Goal: Entertainment & Leisure: Consume media (video, audio)

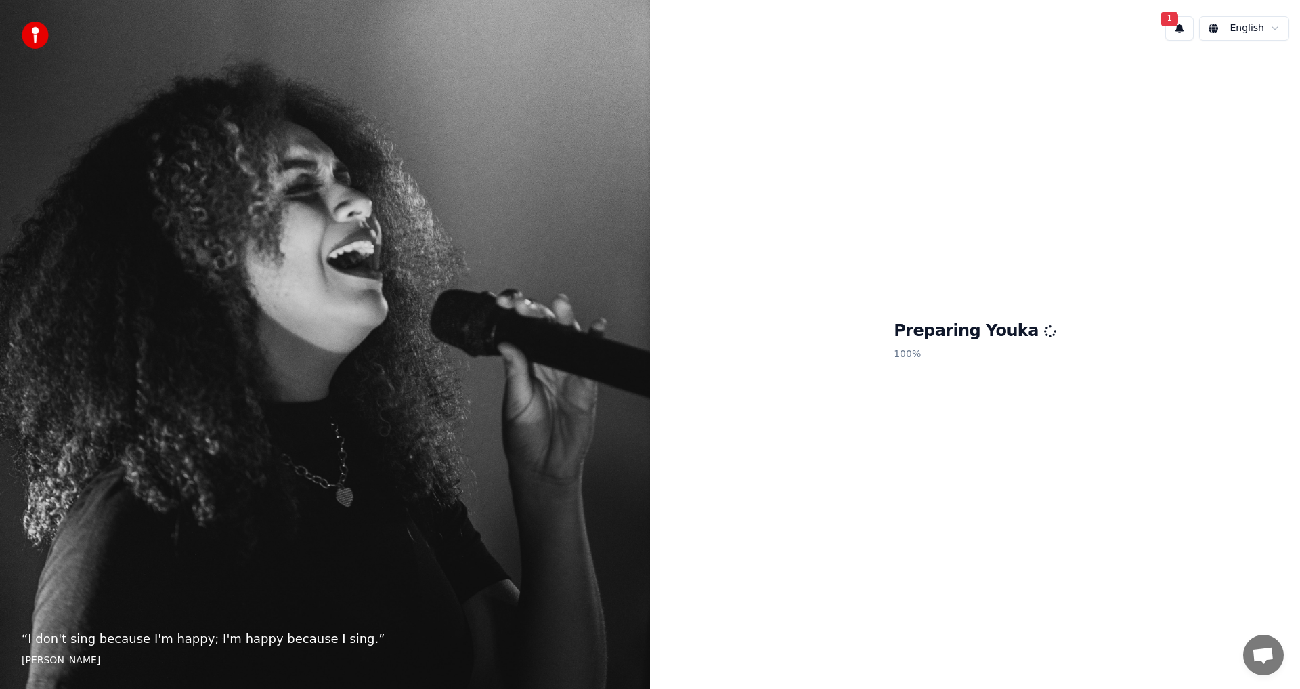
click at [1178, 23] on span "1" at bounding box center [1170, 19] width 18 height 15
click at [1272, 70] on button "Update" at bounding box center [1260, 71] width 58 height 24
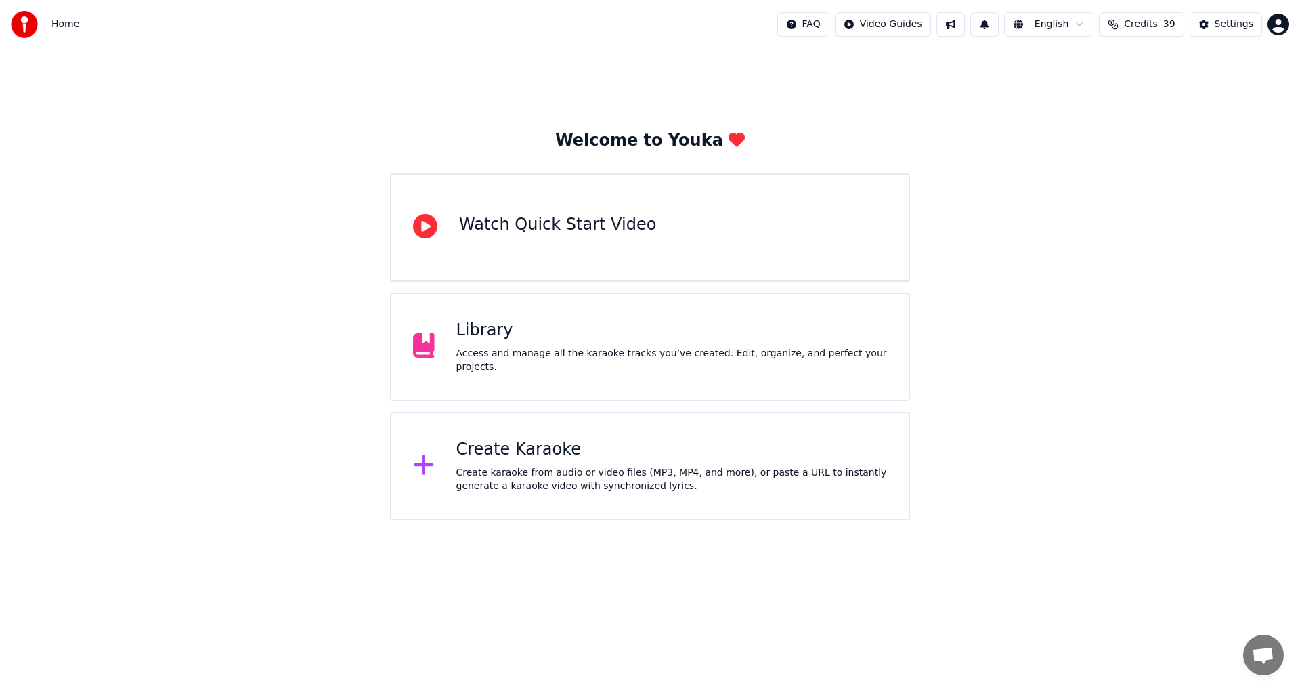
click at [1274, 26] on html "Home FAQ Video Guides English Credits 39 Settings Welcome to Youka Watch Quick …" at bounding box center [650, 260] width 1300 height 520
click at [1067, 98] on html "Home FAQ Video Guides English Credits 39 Settings Welcome to Youka Watch Quick …" at bounding box center [650, 260] width 1300 height 520
click at [889, 26] on html "Home FAQ Video Guides English Credits 39 Settings Welcome to Youka Watch Quick …" at bounding box center [650, 260] width 1300 height 520
click at [974, 150] on html "Home FAQ Video Guides English Credits 39 Settings Welcome to Youka Watch Quick …" at bounding box center [650, 260] width 1300 height 520
click at [489, 466] on div "Create karaoke from audio or video files (MP3, MP4, and more), or paste a URL t…" at bounding box center [671, 479] width 431 height 27
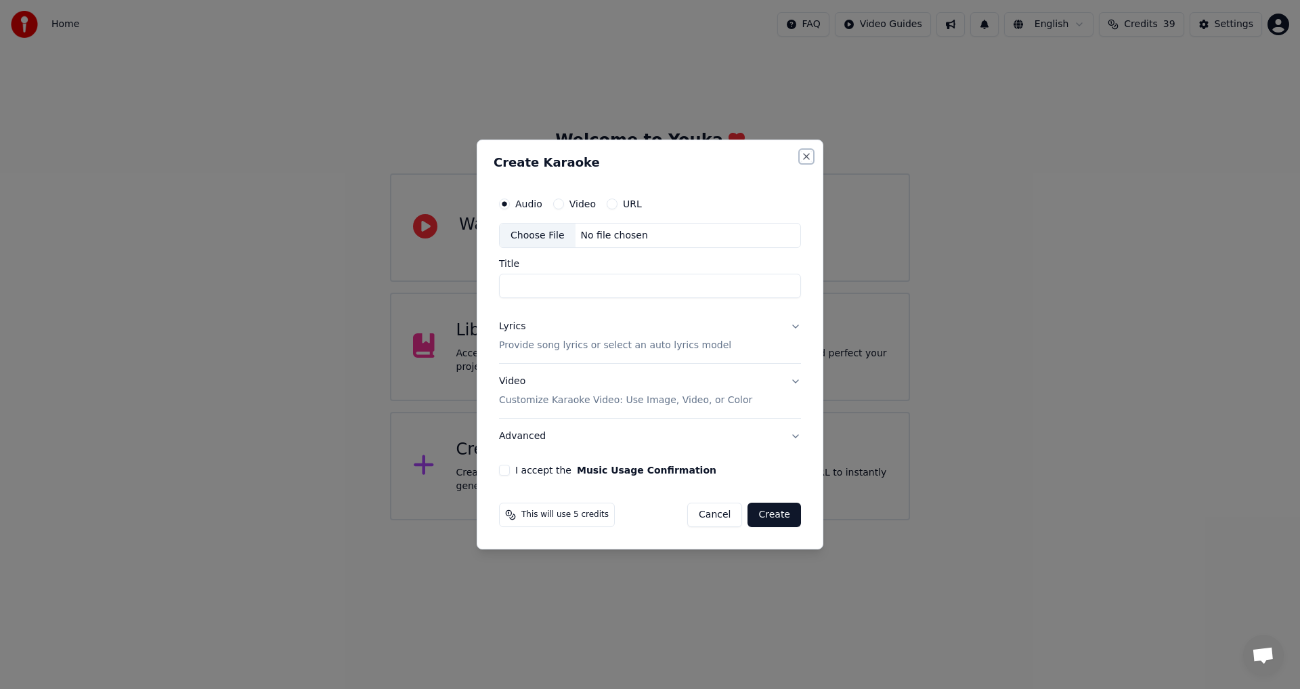
click at [803, 158] on button "Close" at bounding box center [806, 156] width 11 height 11
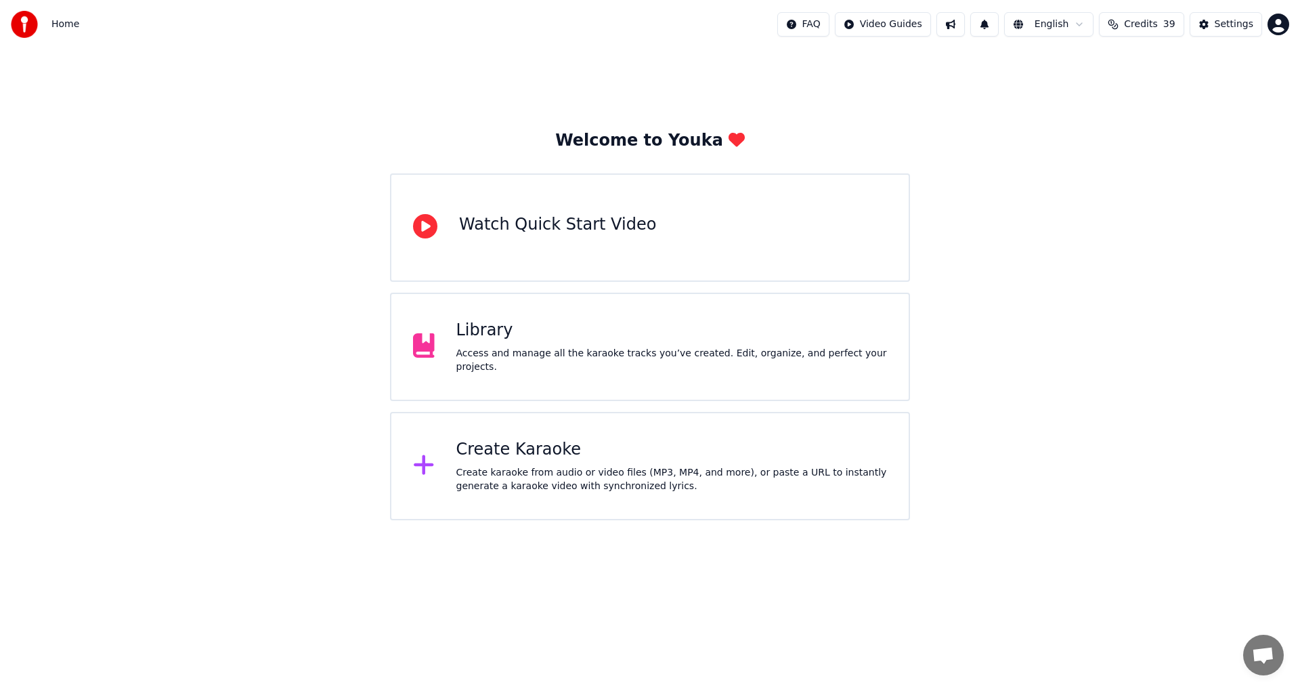
click at [1262, 656] on span "Open chat" at bounding box center [1263, 656] width 22 height 19
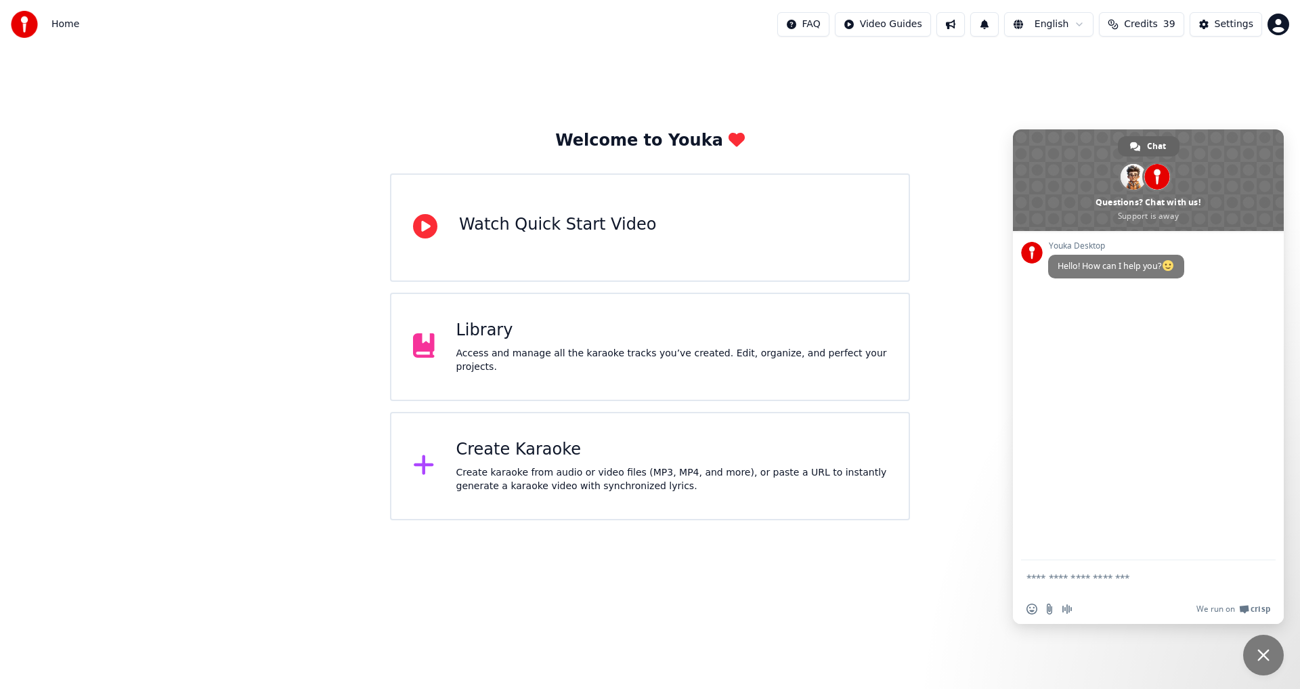
click at [931, 520] on html "Home FAQ Video Guides English Credits 39 Settings Welcome to Youka Watch Quick …" at bounding box center [650, 260] width 1300 height 520
click at [1260, 656] on span "Close chat" at bounding box center [1264, 655] width 12 height 12
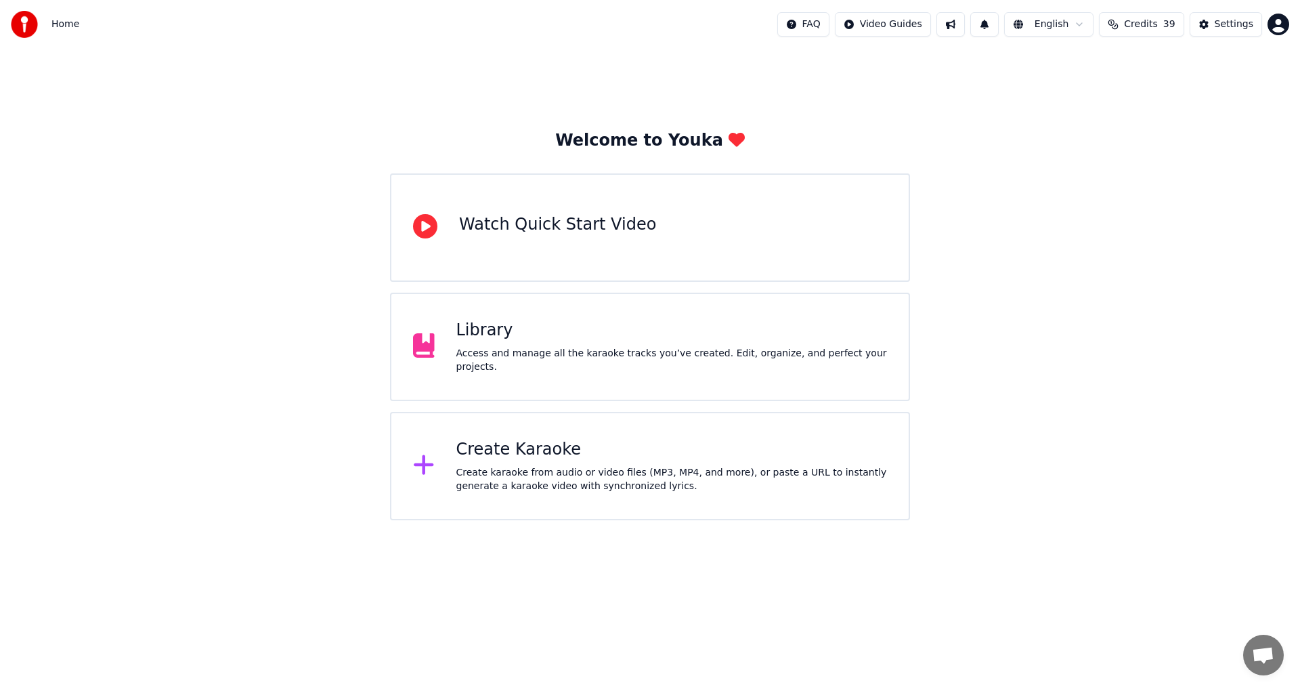
click at [1278, 20] on html "Home FAQ Video Guides English Credits 39 Settings Welcome to Youka Watch Quick …" at bounding box center [650, 260] width 1300 height 520
click at [1278, 21] on html "Home FAQ Video Guides English Credits 39 Settings Welcome to Youka Watch Quick …" at bounding box center [650, 260] width 1300 height 520
click at [962, 24] on button at bounding box center [951, 24] width 28 height 24
click at [900, 28] on html "Home FAQ Video Guides English Credits 39 Settings Welcome to Youka Watch Quick …" at bounding box center [650, 260] width 1300 height 520
click at [743, 36] on html "Home FAQ Video Guides English Credits 39 Settings Welcome to Youka Watch Quick …" at bounding box center [650, 260] width 1300 height 520
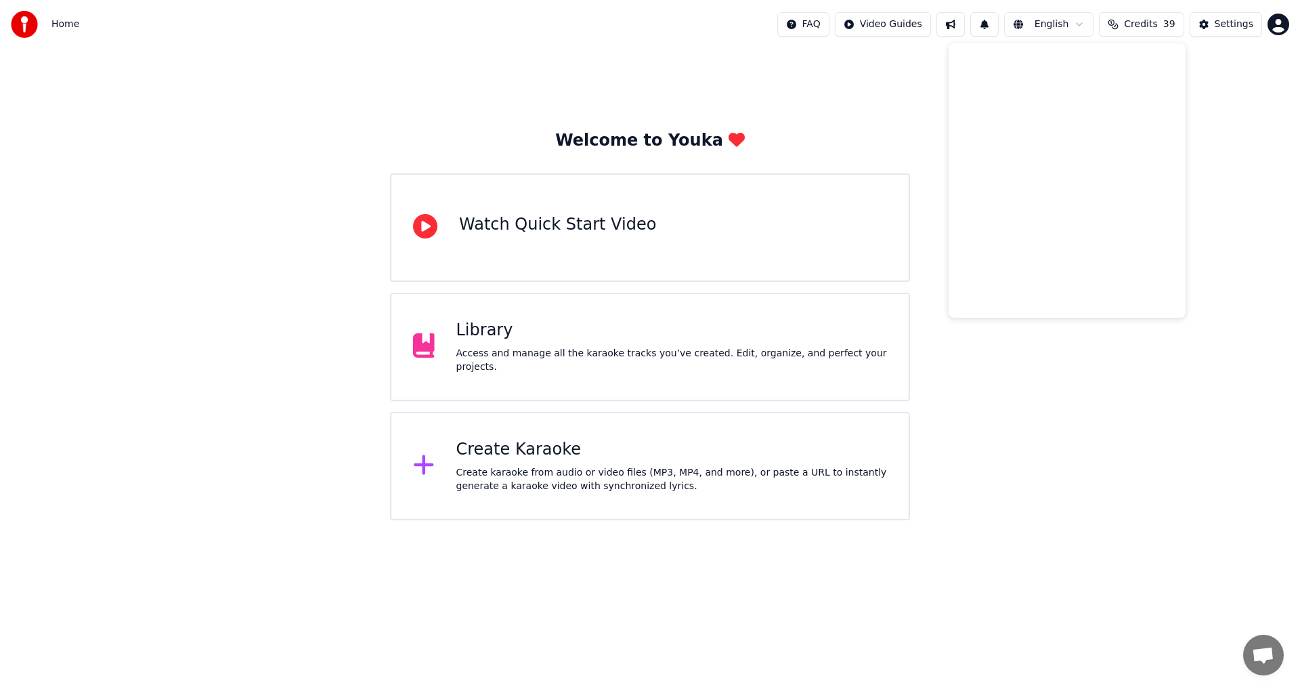
click at [286, 102] on div "Welcome to Youka Watch Quick Start Video Library Access and manage all the kara…" at bounding box center [650, 284] width 1300 height 471
click at [488, 456] on div "Create Karaoke" at bounding box center [671, 450] width 431 height 22
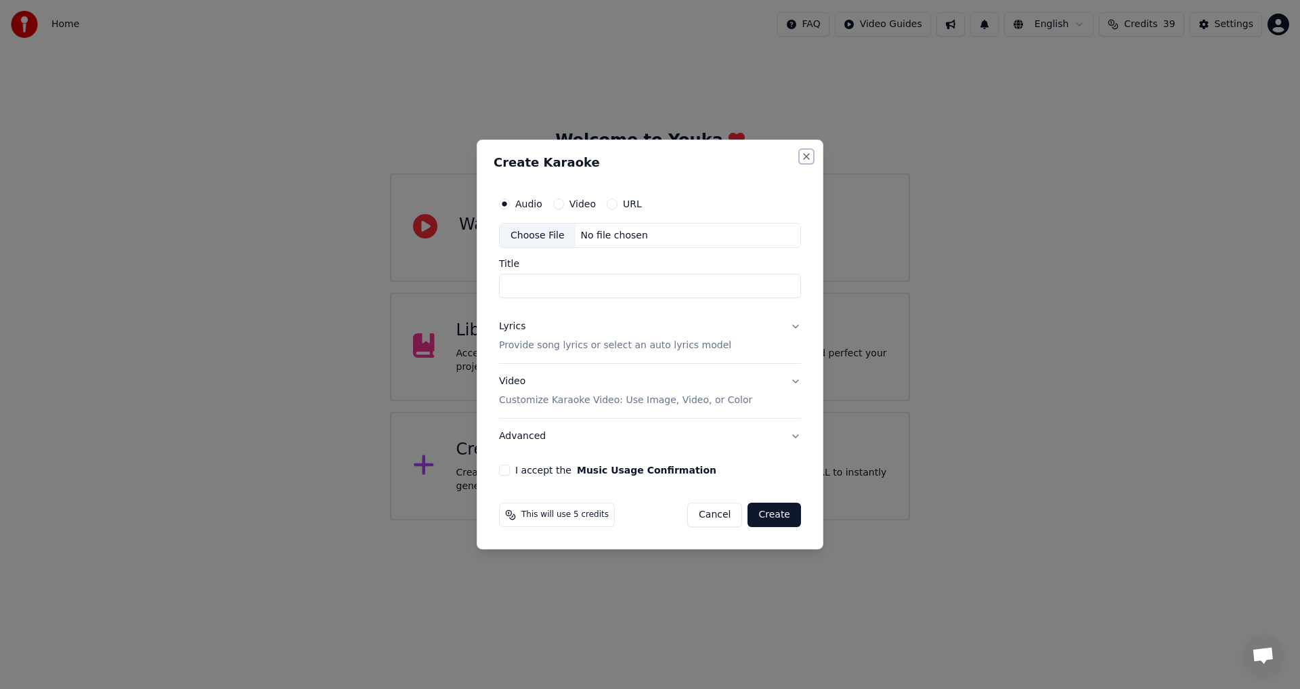
click at [807, 156] on button "Close" at bounding box center [806, 156] width 11 height 11
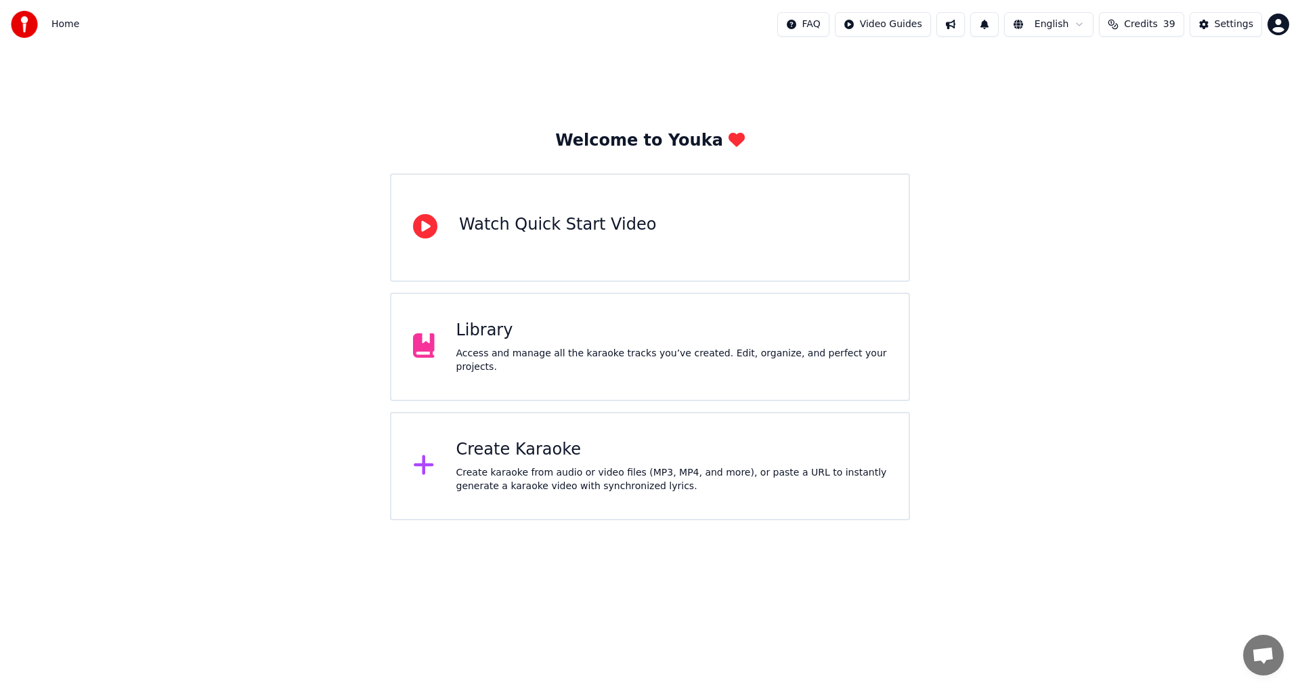
click at [472, 450] on div "Create Karaoke" at bounding box center [671, 450] width 431 height 22
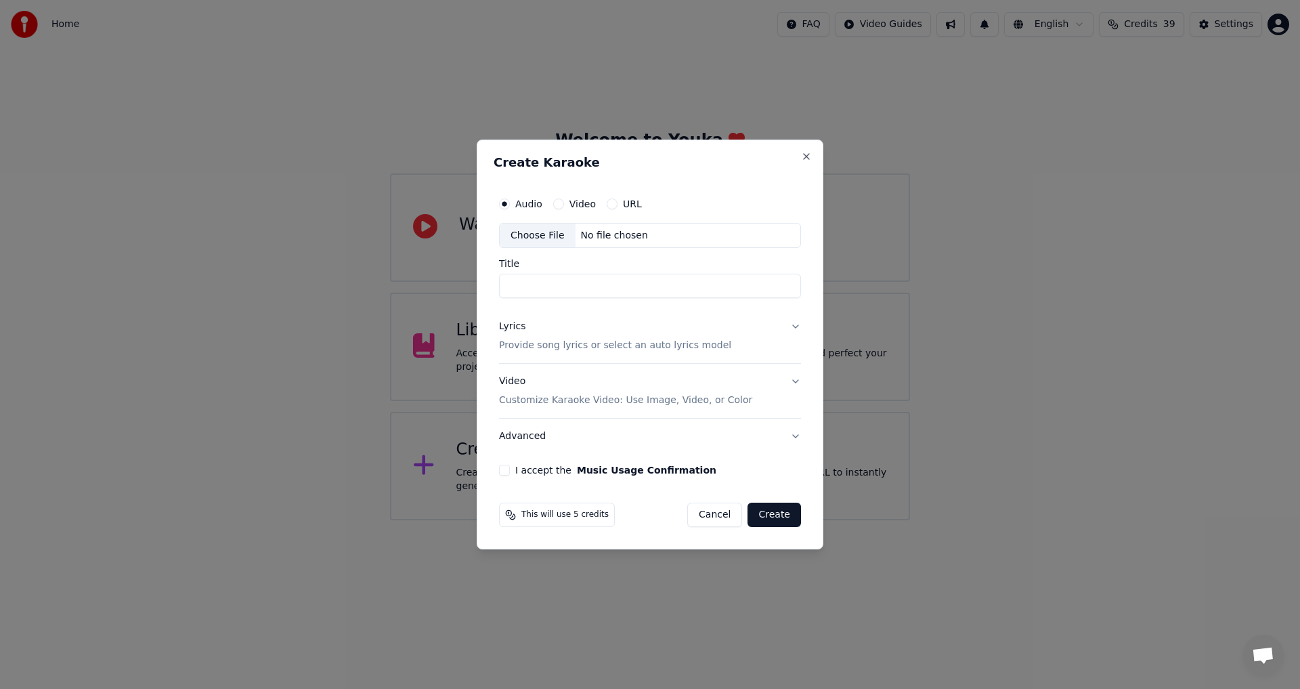
click at [549, 235] on div "Choose File" at bounding box center [538, 235] width 76 height 24
drag, startPoint x: 807, startPoint y: 160, endPoint x: 833, endPoint y: 158, distance: 26.4
click at [807, 158] on button "Close" at bounding box center [806, 156] width 11 height 11
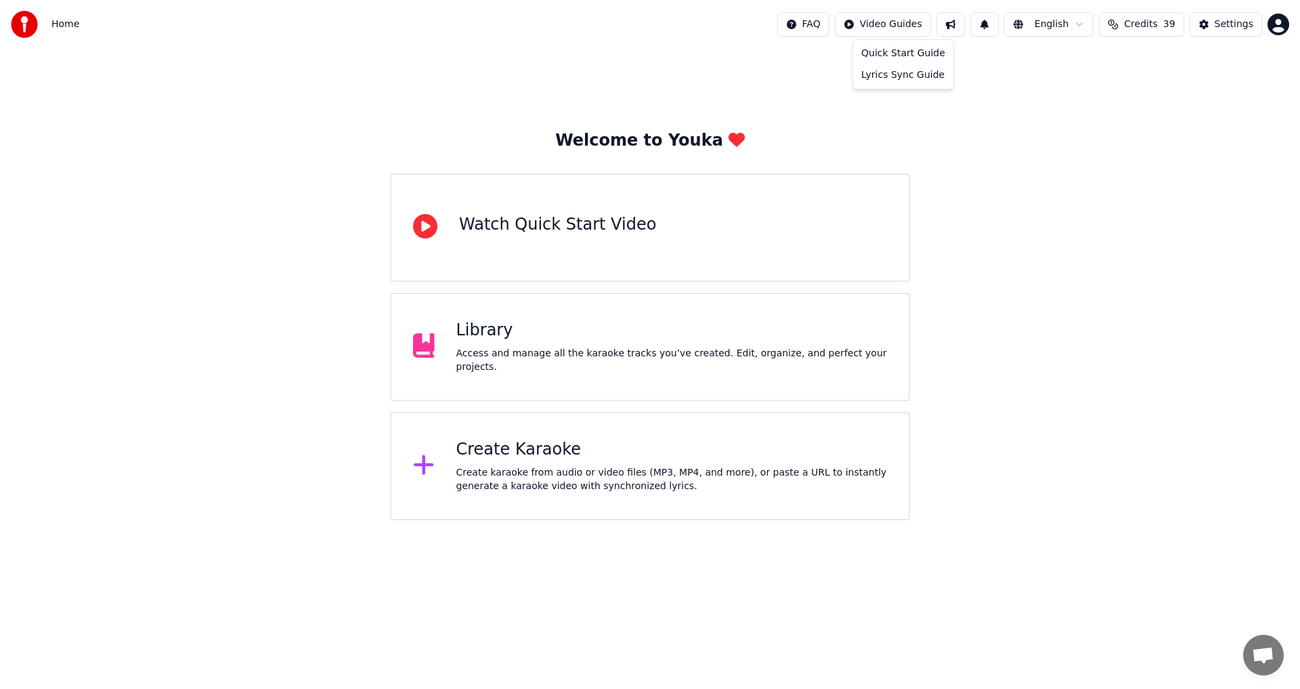
click at [905, 16] on html "Home FAQ Video Guides English Credits 39 Settings Welcome to Youka Watch Quick …" at bounding box center [650, 260] width 1300 height 520
click at [905, 22] on html "Home FAQ Video Guides English Credits 39 Settings Welcome to Youka Watch Quick …" at bounding box center [650, 260] width 1300 height 520
click at [999, 30] on button at bounding box center [985, 24] width 28 height 24
click at [1273, 25] on html "Home FAQ Video Guides English Credits 39 Settings Welcome to Youka Watch Quick …" at bounding box center [650, 260] width 1300 height 520
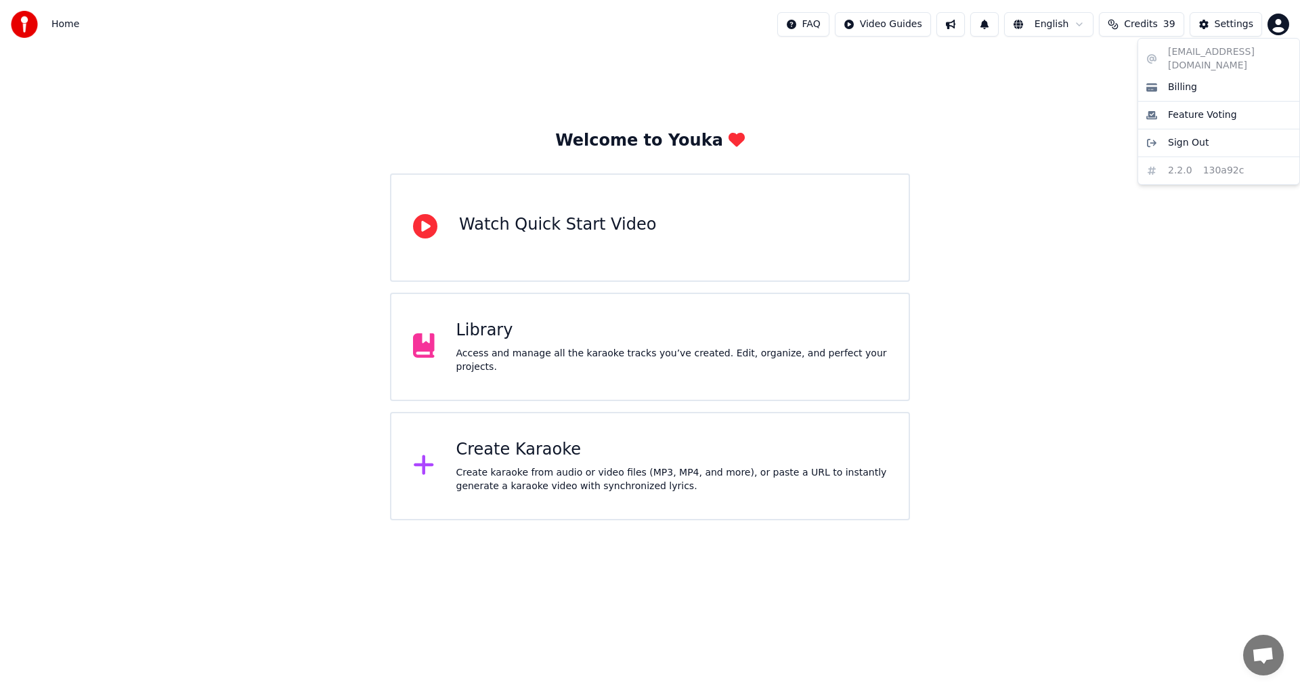
click at [1216, 160] on div "[EMAIL_ADDRESS][DOMAIN_NAME] Billing Feature Voting Sign Out 2.2.0 130a92c" at bounding box center [1219, 111] width 163 height 147
click at [1069, 113] on html "Home FAQ Video Guides English Credits 39 Settings Welcome to Youka Watch Quick …" at bounding box center [650, 260] width 1300 height 520
click at [1086, 28] on html "Home FAQ Video Guides English Credits 39 Settings Welcome to Youka Watch Quick …" at bounding box center [650, 260] width 1300 height 520
click at [1032, 28] on html "Home FAQ Video Guides English Credits 39 Settings Welcome to Youka Watch Quick …" at bounding box center [650, 260] width 1300 height 520
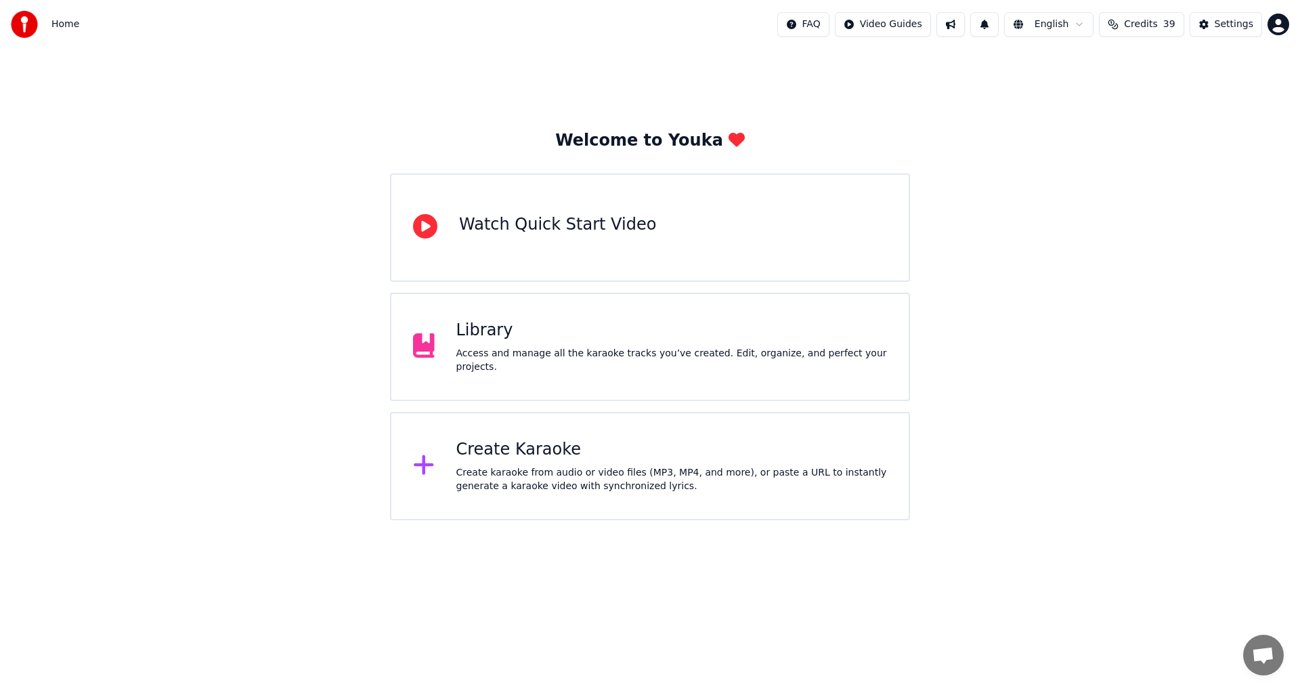
click at [1032, 28] on html "Home FAQ Video Guides English Credits 39 Settings Welcome to Youka Watch Quick …" at bounding box center [650, 260] width 1300 height 520
click at [959, 22] on button at bounding box center [951, 24] width 28 height 24
click at [498, 341] on div "Library" at bounding box center [671, 331] width 431 height 22
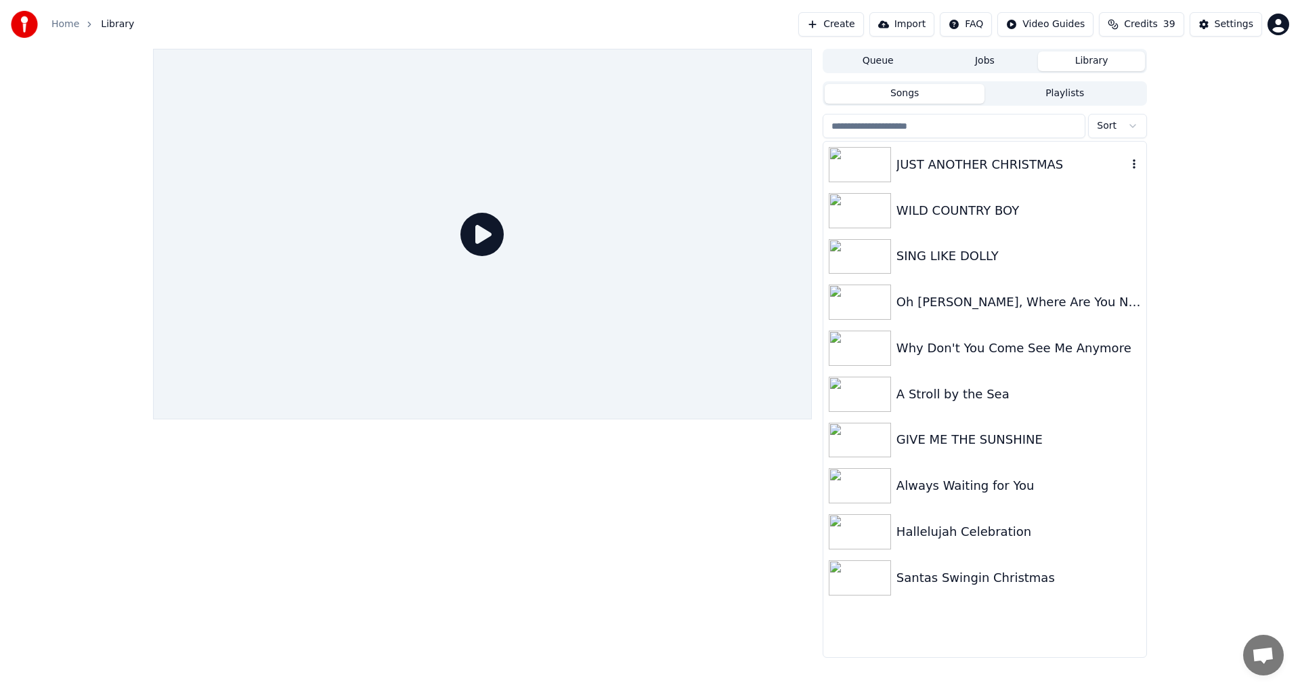
click at [849, 154] on img at bounding box center [860, 164] width 62 height 35
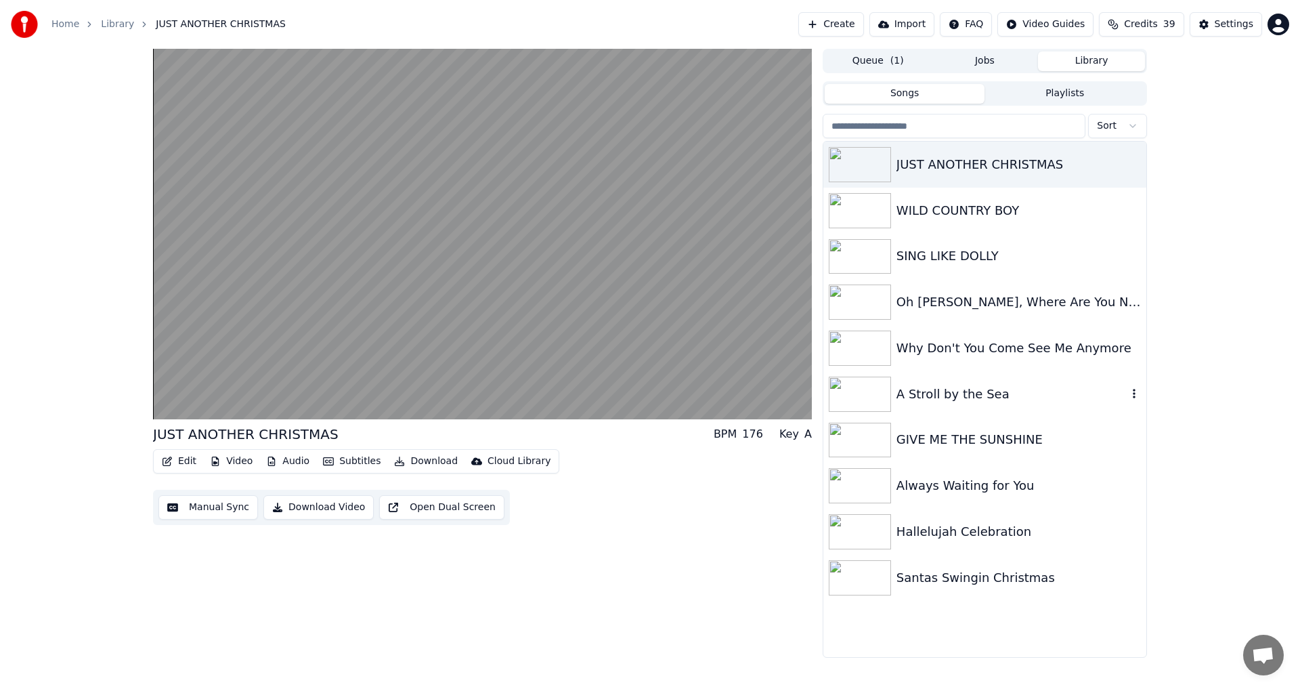
click at [856, 399] on img at bounding box center [860, 394] width 62 height 35
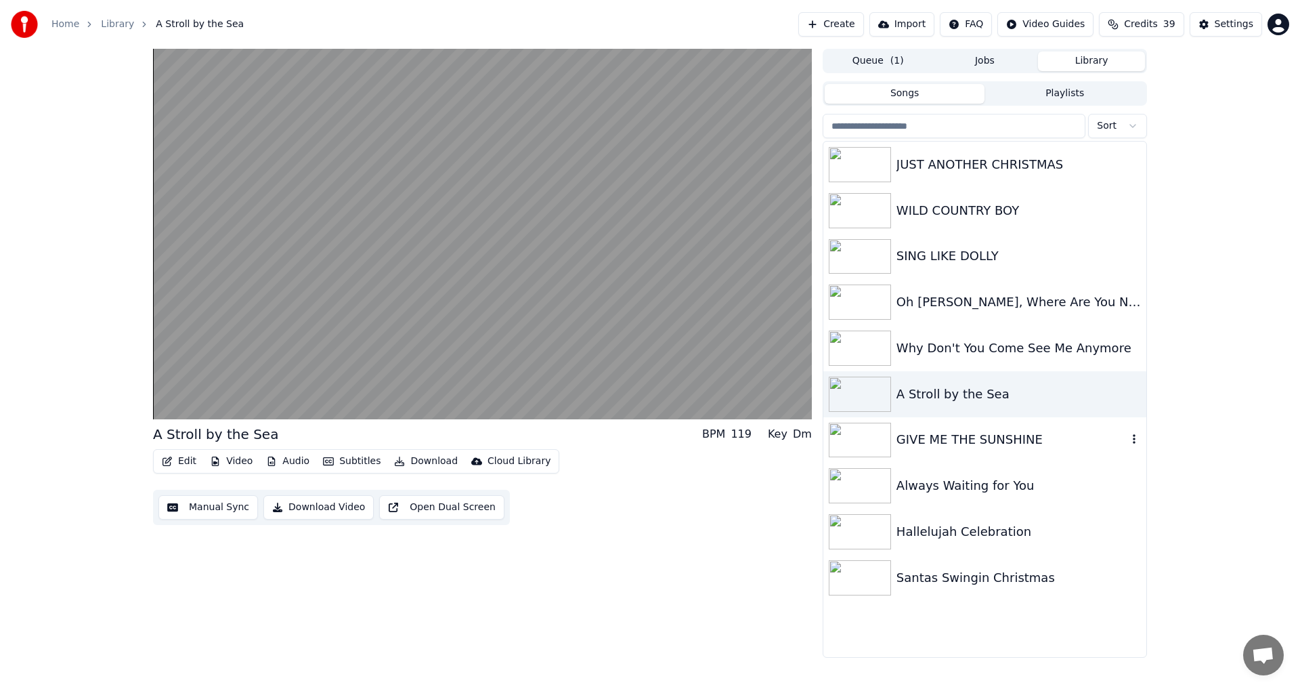
click at [849, 444] on img at bounding box center [860, 440] width 62 height 35
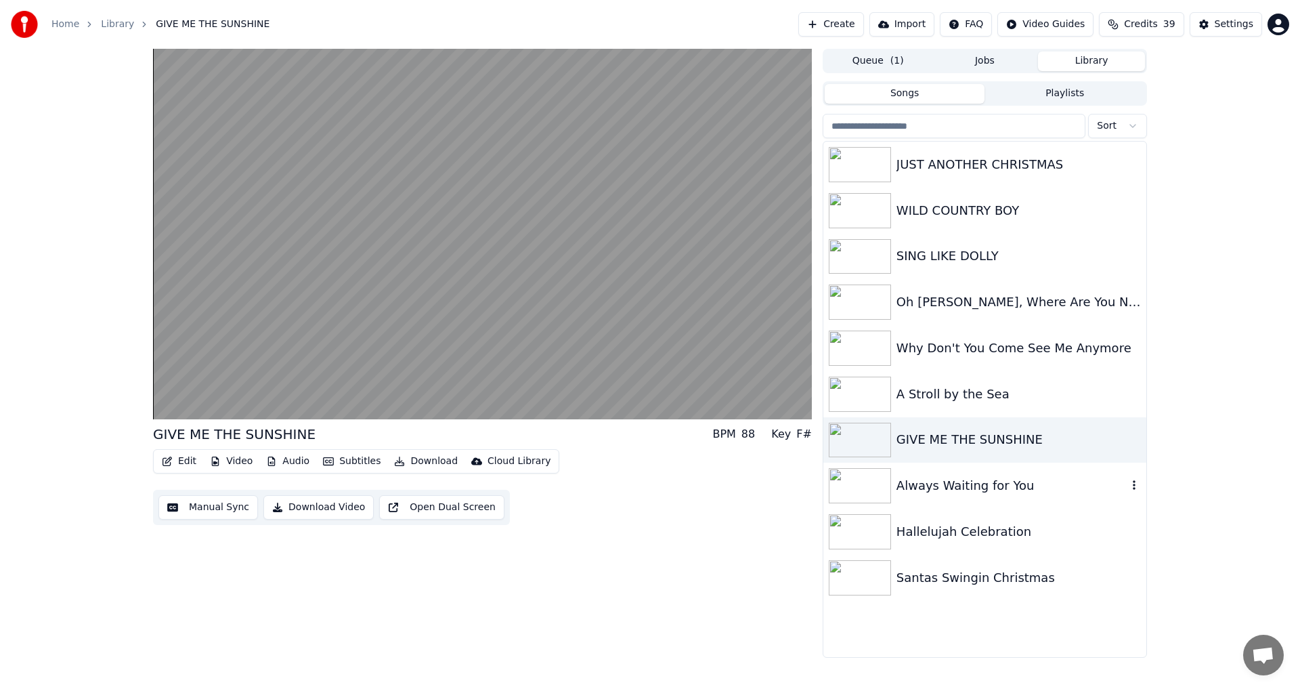
click at [852, 481] on img at bounding box center [860, 485] width 62 height 35
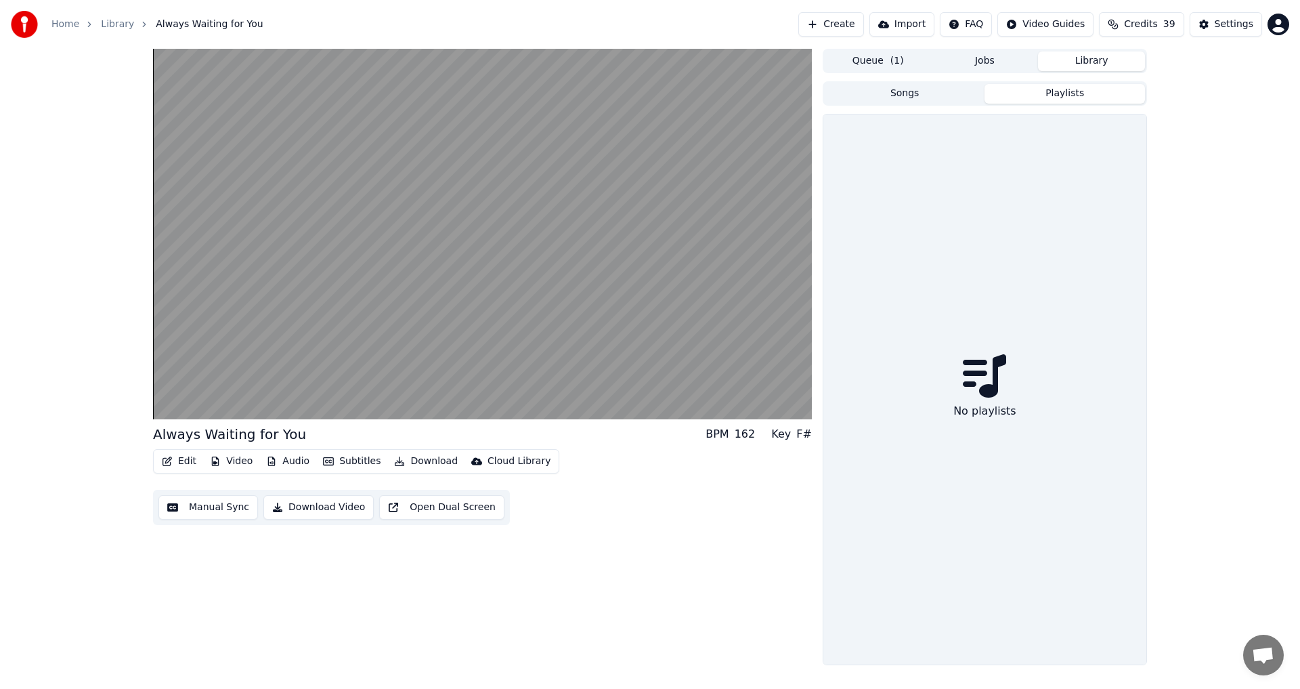
click at [1052, 94] on button "Playlists" at bounding box center [1065, 94] width 161 height 20
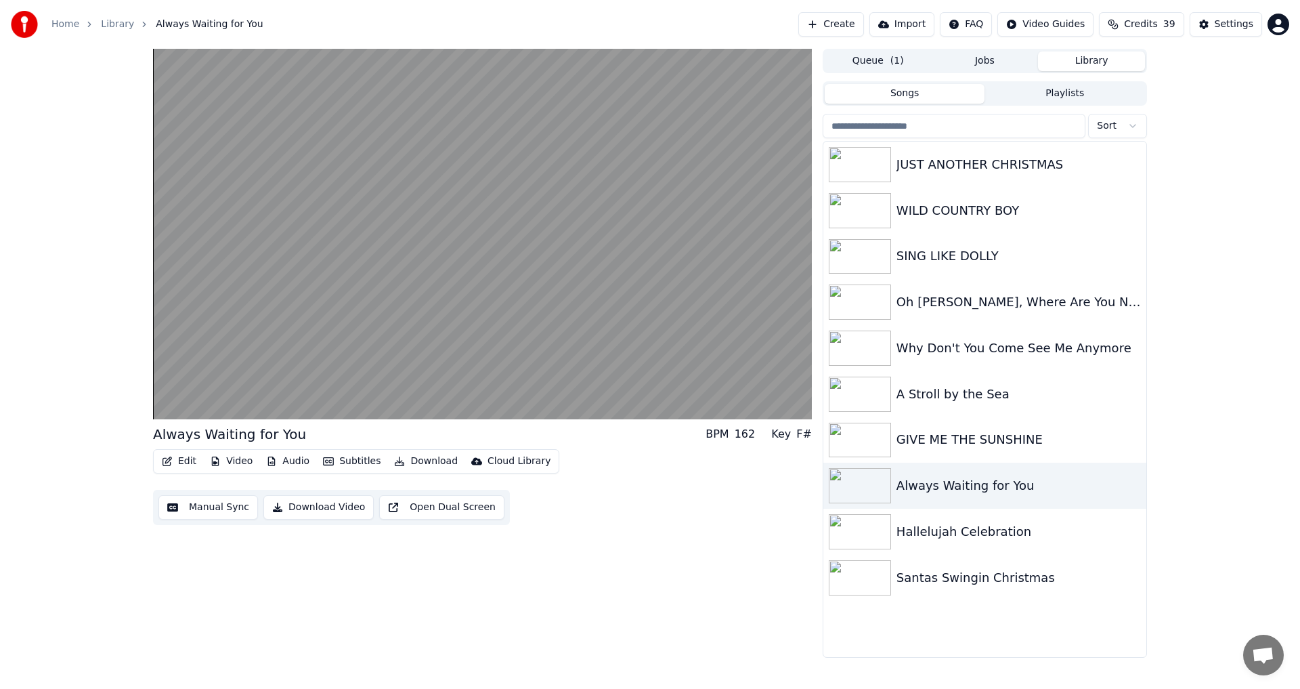
click at [922, 95] on button "Songs" at bounding box center [905, 94] width 161 height 20
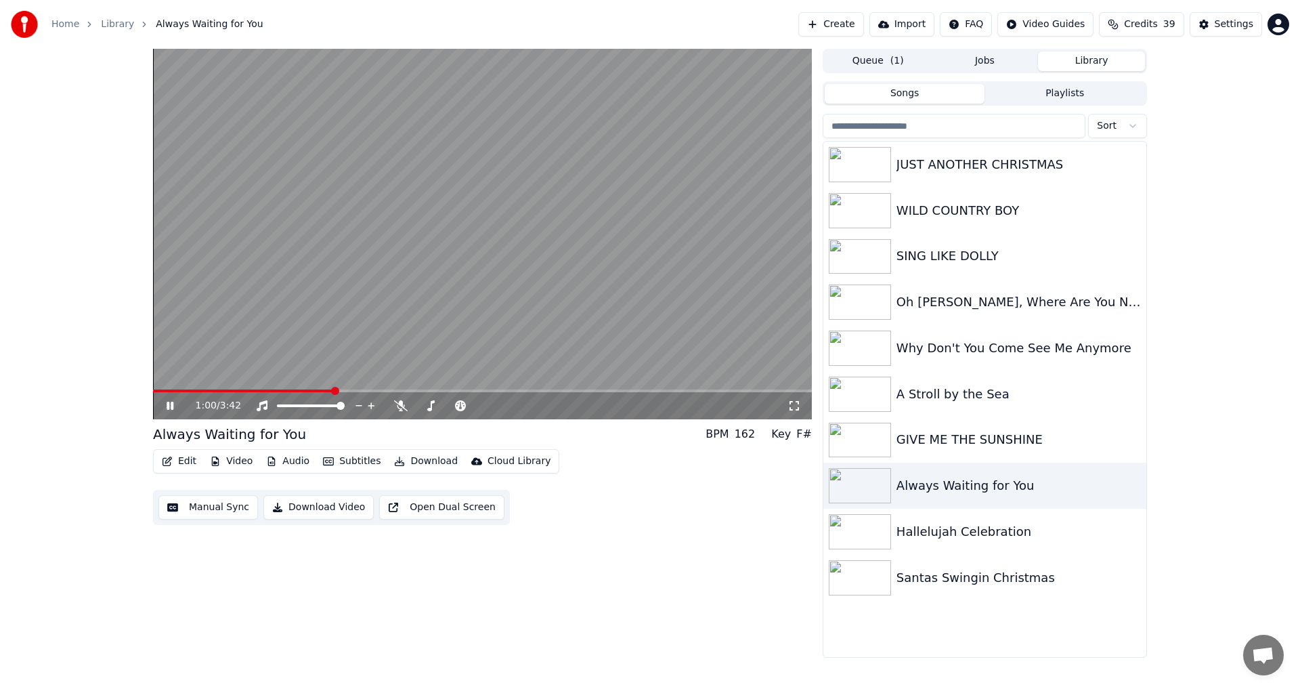
click at [170, 404] on icon at bounding box center [180, 405] width 32 height 11
click at [699, 390] on span at bounding box center [696, 391] width 8 height 8
click at [169, 405] on icon at bounding box center [170, 405] width 8 height 9
click at [800, 389] on span at bounding box center [482, 390] width 659 height 3
click at [315, 507] on button "Download Video" at bounding box center [318, 507] width 110 height 24
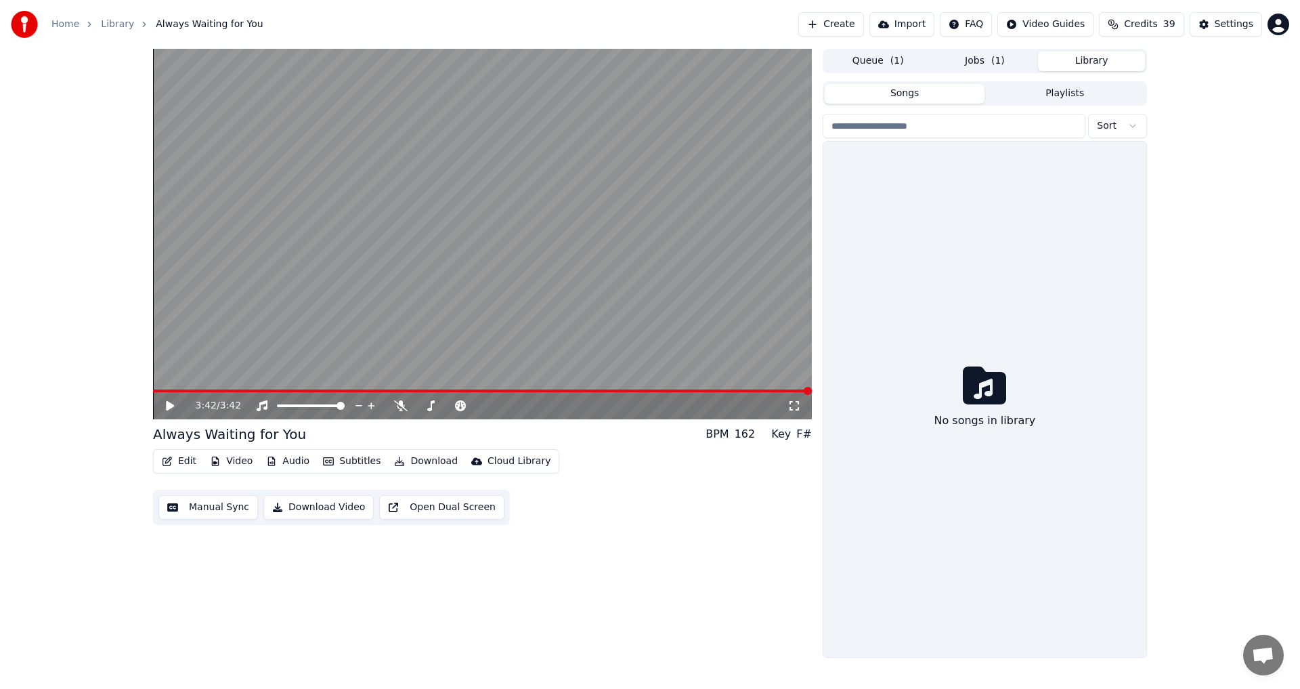
click at [1076, 60] on button "Library" at bounding box center [1091, 61] width 107 height 20
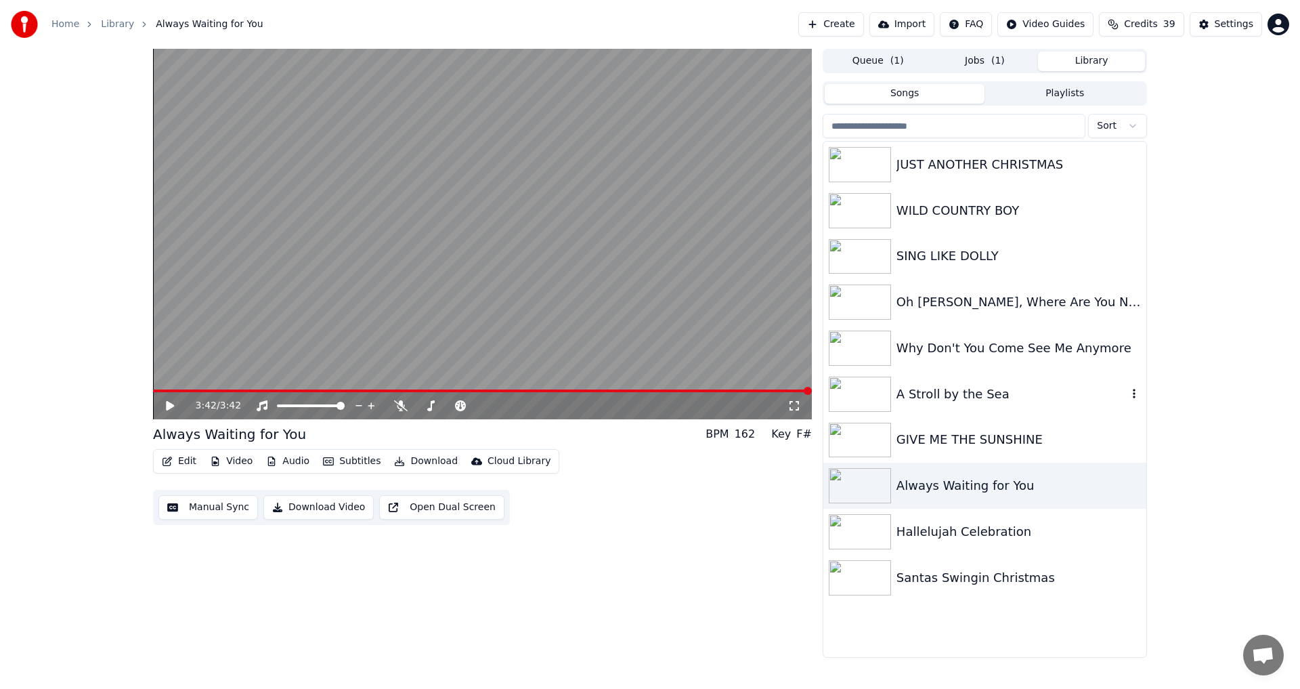
click at [933, 391] on div "A Stroll by the Sea" at bounding box center [1012, 394] width 231 height 19
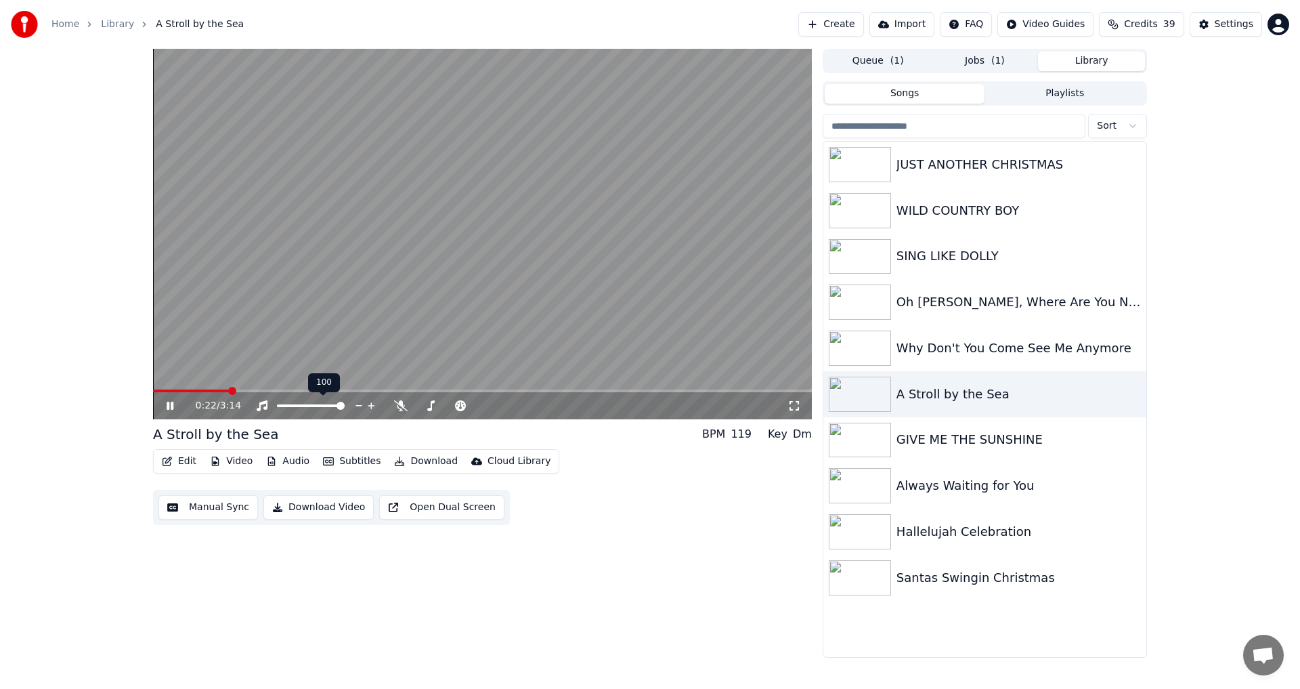
click at [360, 405] on icon at bounding box center [359, 406] width 13 height 14
click at [372, 406] on icon at bounding box center [371, 406] width 13 height 14
click at [498, 404] on icon at bounding box center [498, 406] width 13 height 14
click at [512, 405] on icon at bounding box center [510, 406] width 13 height 14
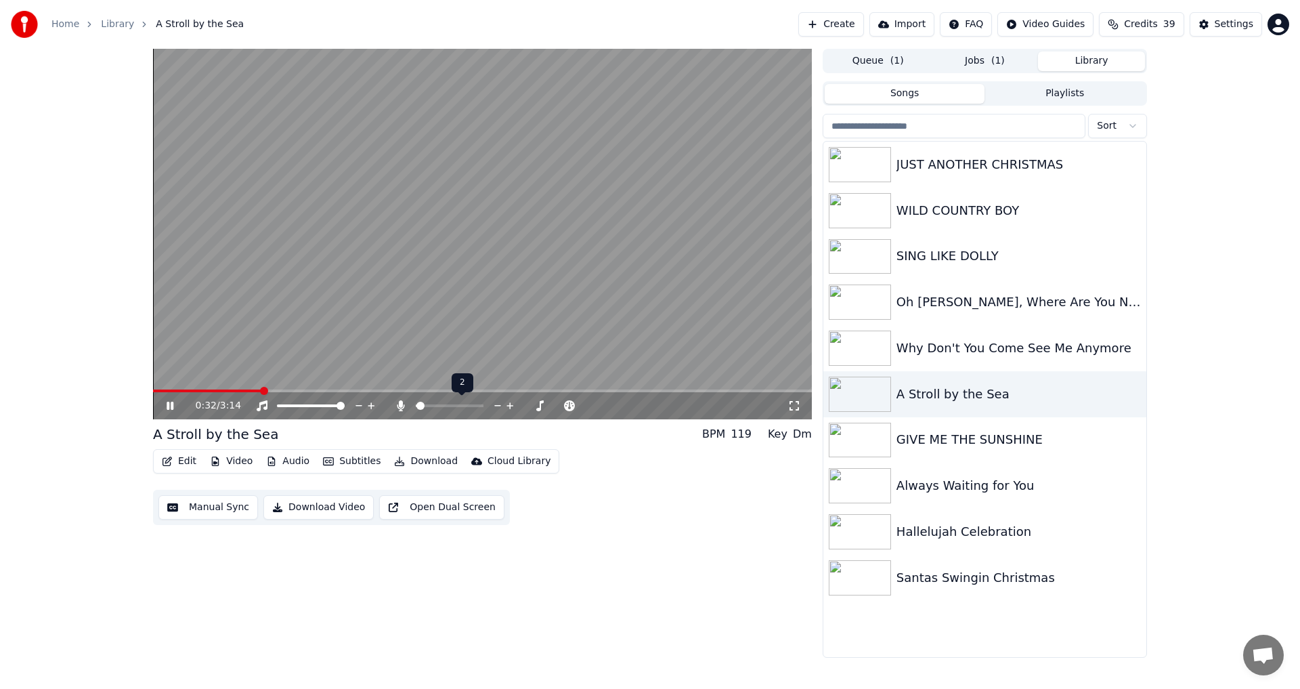
click at [512, 405] on icon at bounding box center [510, 406] width 13 height 14
click at [399, 406] on icon at bounding box center [400, 405] width 7 height 11
click at [430, 406] on icon at bounding box center [431, 405] width 14 height 11
click at [569, 403] on icon at bounding box center [569, 406] width 13 height 14
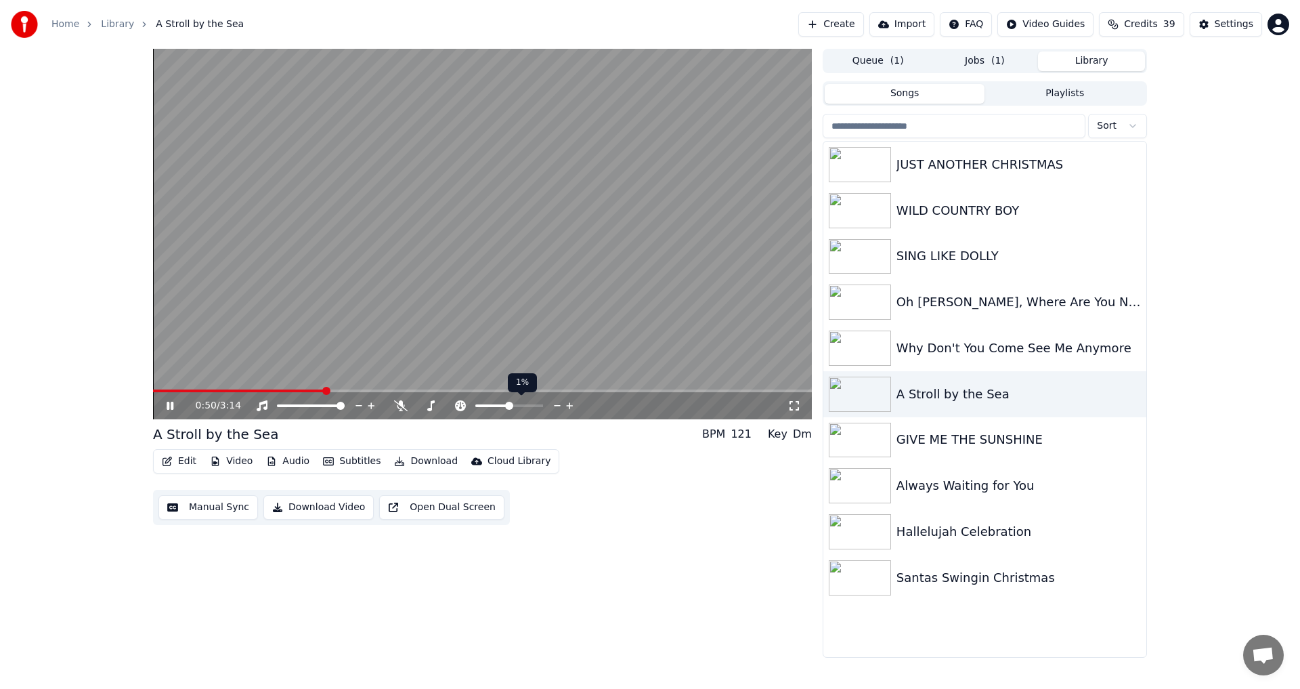
click at [570, 406] on icon at bounding box center [569, 405] width 7 height 7
click at [572, 406] on icon at bounding box center [569, 405] width 7 height 7
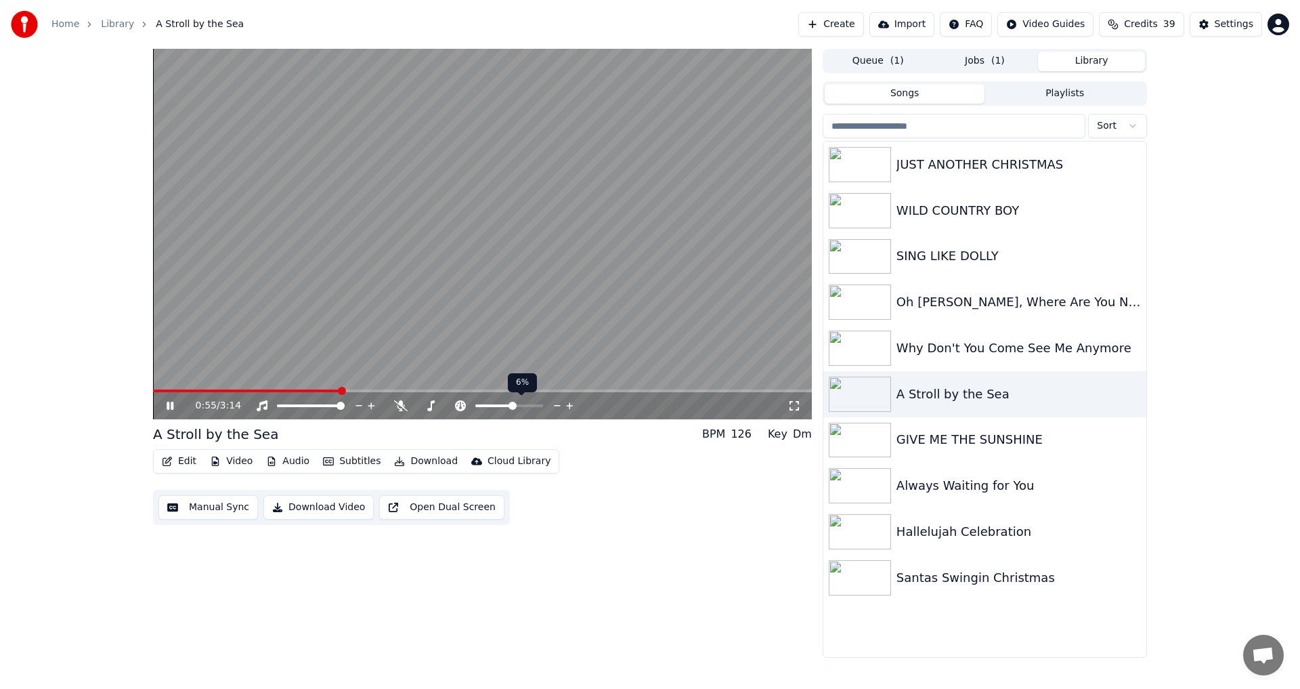
click at [561, 406] on icon at bounding box center [557, 406] width 13 height 14
click at [430, 405] on icon at bounding box center [431, 405] width 14 height 11
click at [526, 406] on icon at bounding box center [527, 405] width 7 height 1
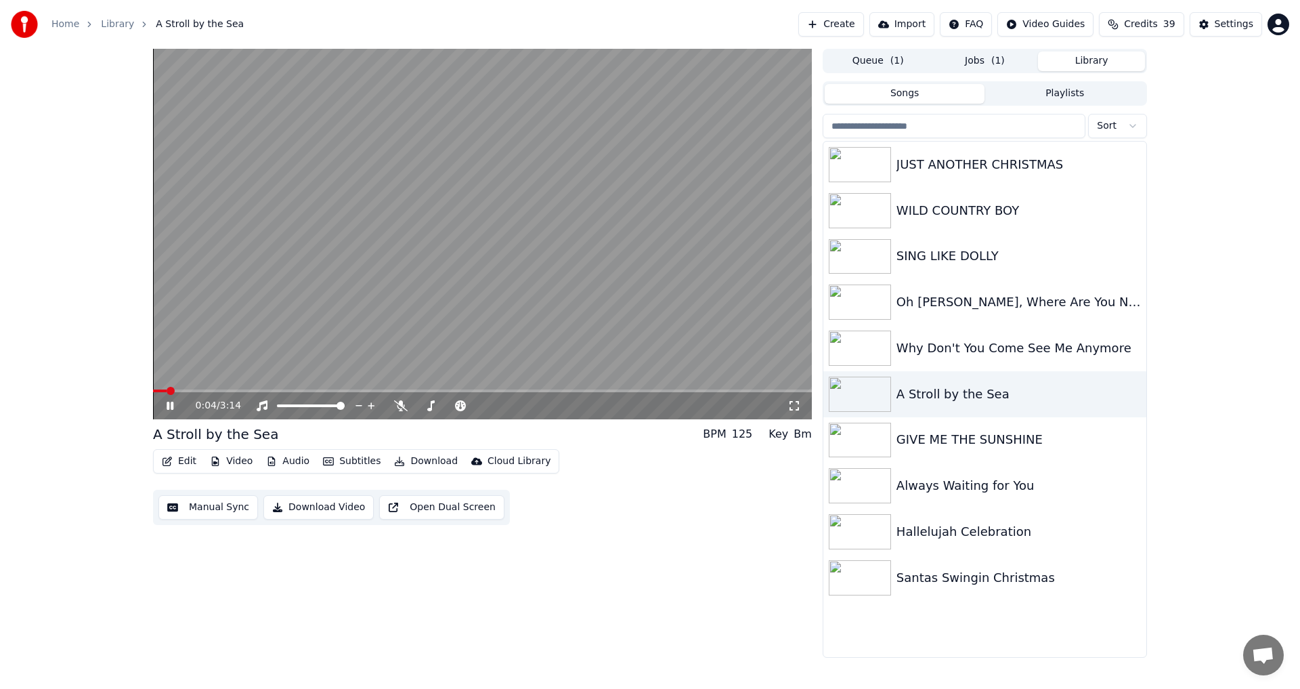
click at [165, 390] on span at bounding box center [160, 390] width 14 height 3
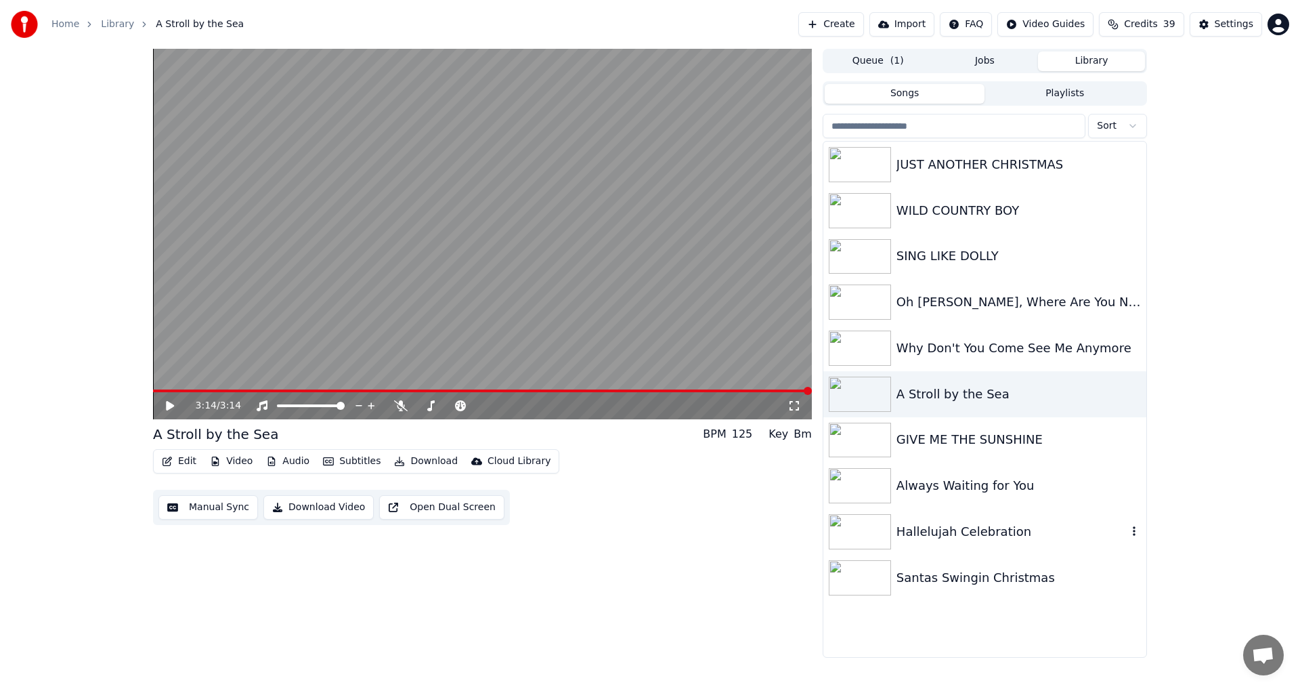
click at [855, 538] on img at bounding box center [860, 531] width 62 height 35
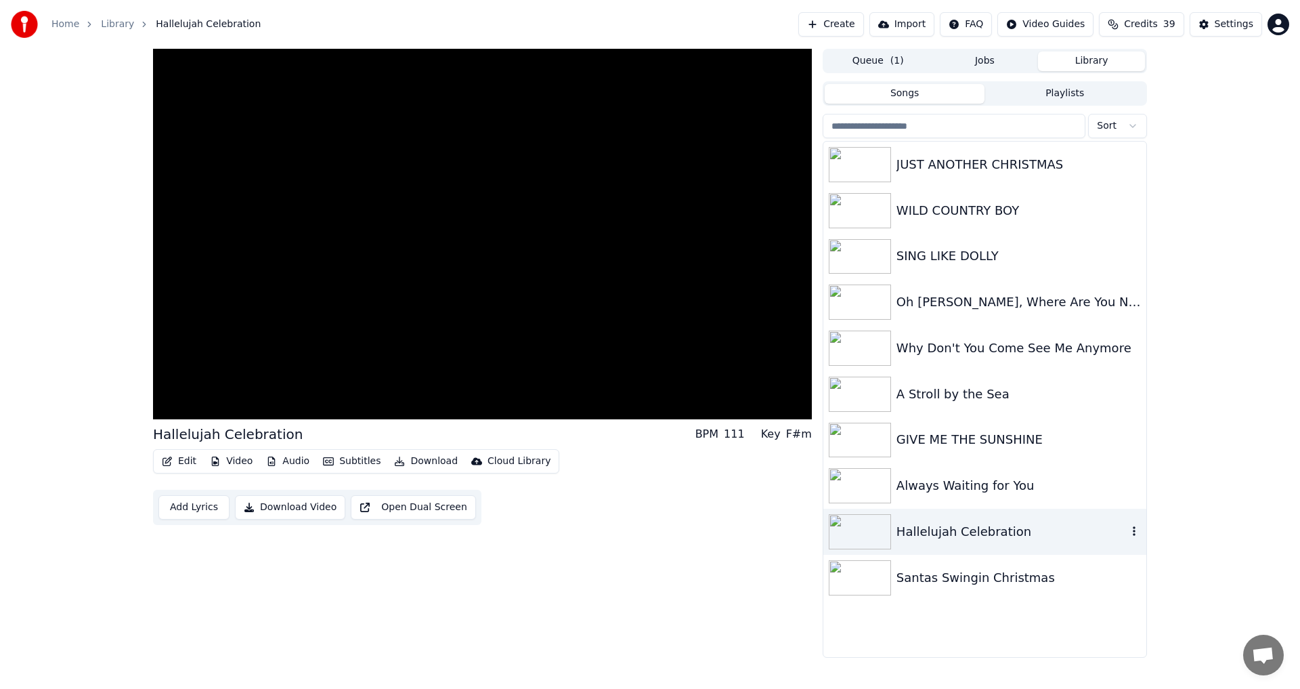
click at [1133, 534] on icon "button" at bounding box center [1135, 531] width 14 height 11
click at [1126, 624] on div "Debug Info" at bounding box center [1138, 622] width 104 height 22
click at [859, 577] on img at bounding box center [860, 577] width 62 height 35
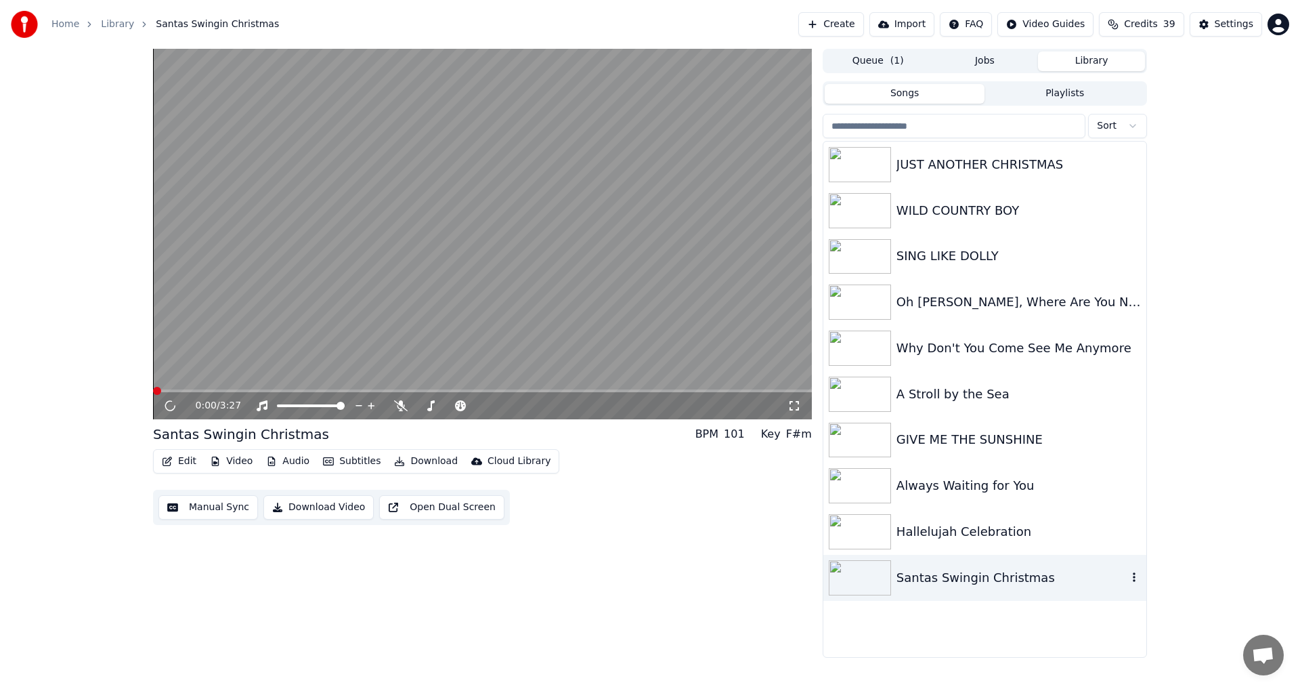
click at [859, 576] on img at bounding box center [860, 577] width 62 height 35
click at [794, 406] on icon at bounding box center [795, 405] width 14 height 11
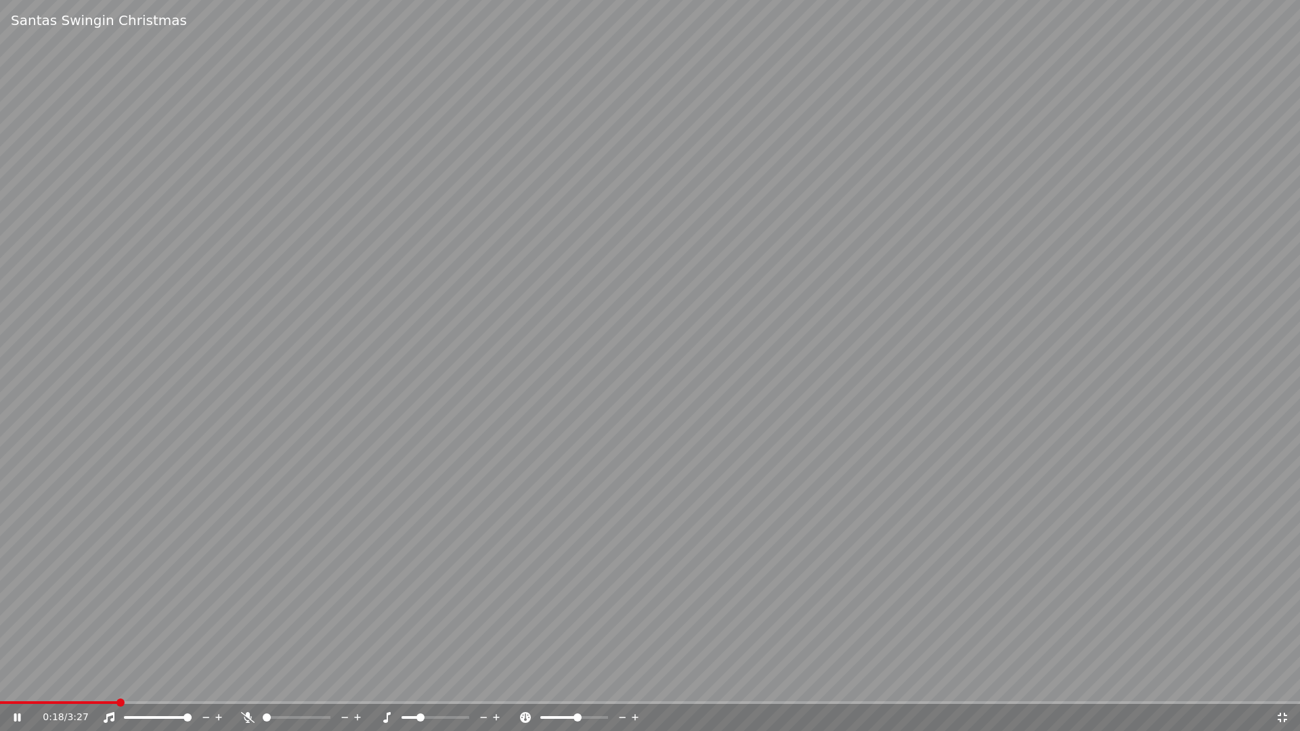
click at [19, 688] on icon at bounding box center [17, 718] width 7 height 8
click at [679, 237] on video at bounding box center [650, 365] width 1300 height 731
